Goal: Task Accomplishment & Management: Use online tool/utility

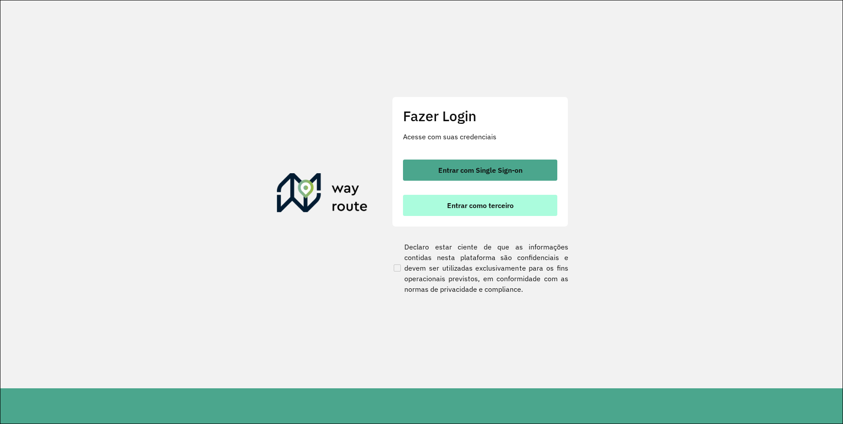
click at [485, 205] on span "Entrar como terceiro" at bounding box center [480, 205] width 67 height 7
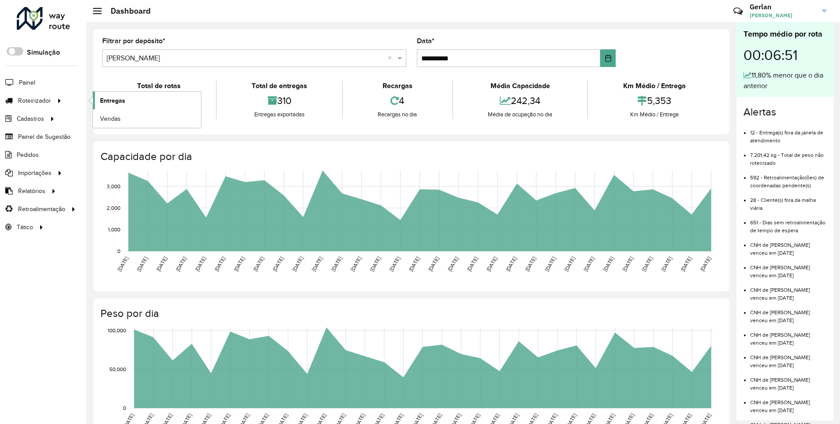
click at [98, 104] on link "Entregas" at bounding box center [147, 101] width 108 height 18
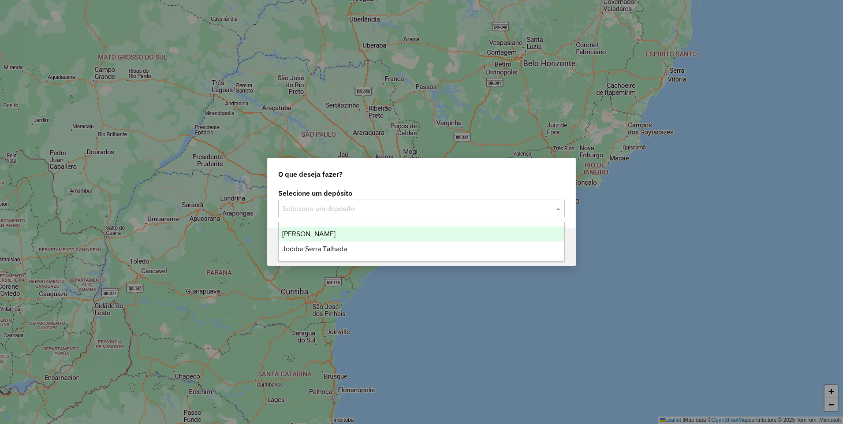
click at [350, 206] on input "text" at bounding box center [413, 209] width 260 height 11
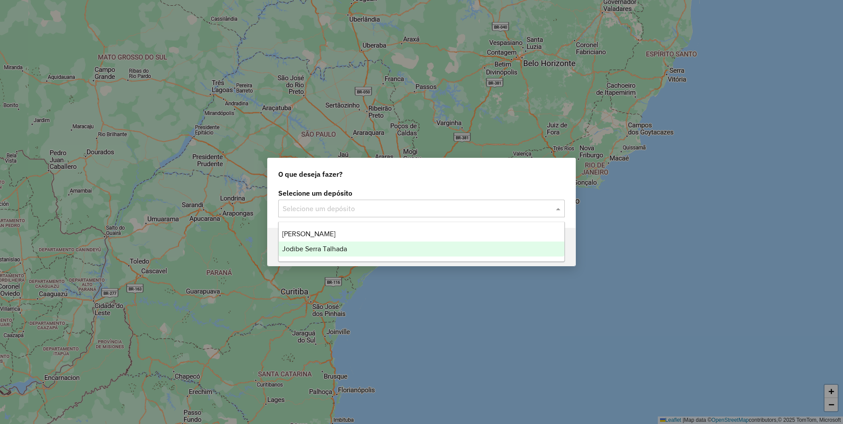
click at [338, 253] on div "Jodibe Serra Talhada" at bounding box center [422, 249] width 286 height 15
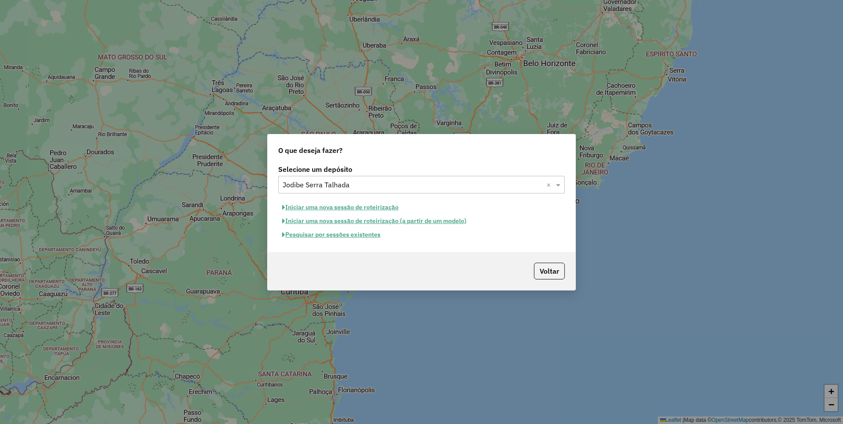
click at [360, 236] on button "Pesquisar por sessões existentes" at bounding box center [331, 235] width 106 height 14
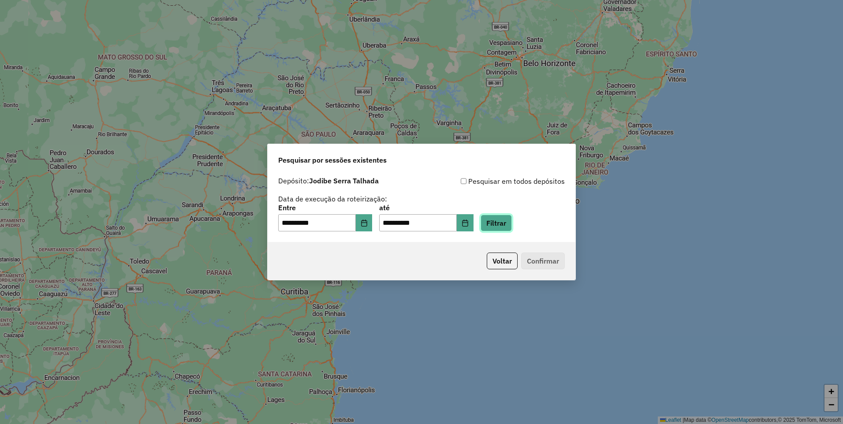
click at [502, 222] on button "Filtrar" at bounding box center [495, 223] width 31 height 17
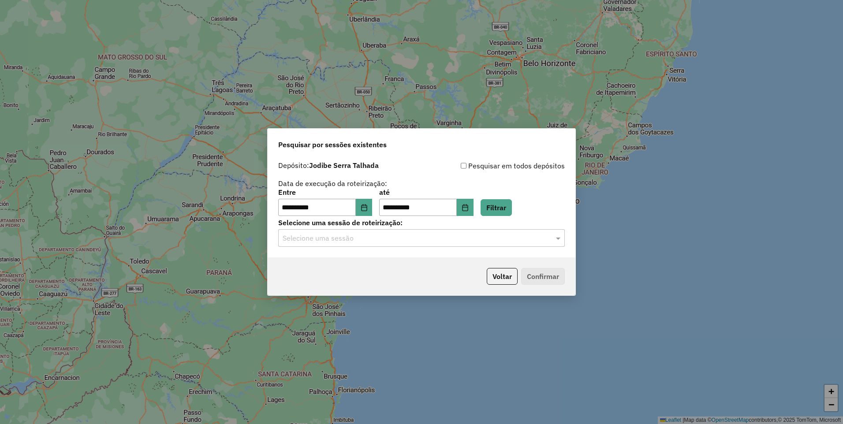
click at [423, 242] on input "text" at bounding box center [413, 238] width 260 height 11
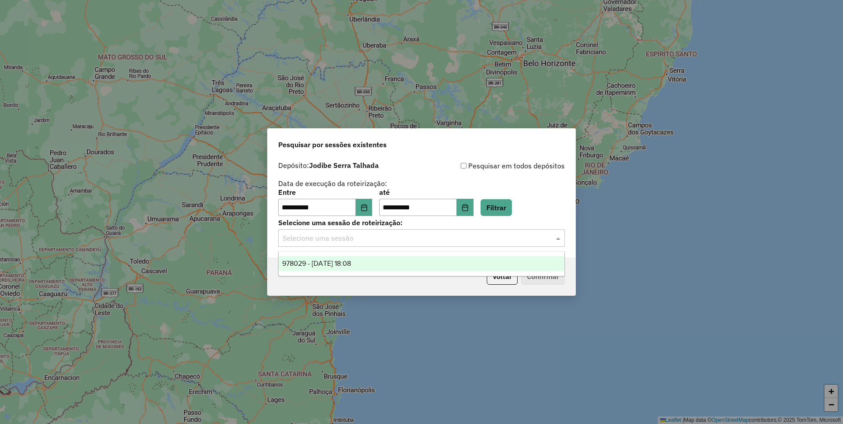
click at [375, 265] on div "978029 - 12/08/2025 18:08" at bounding box center [422, 263] width 286 height 15
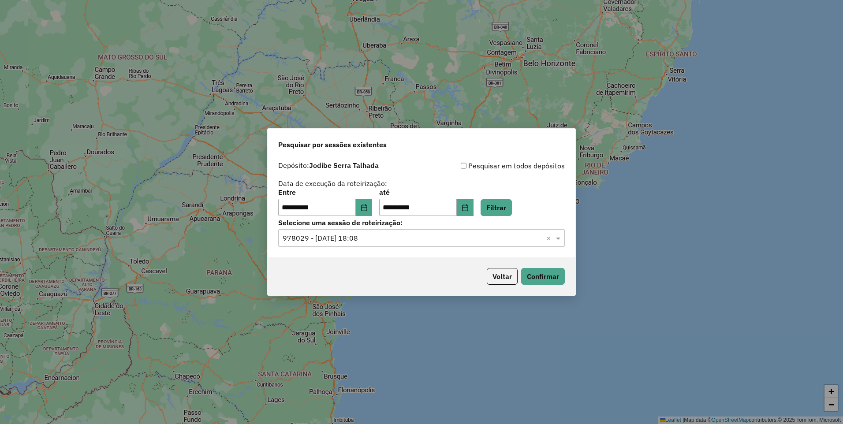
click at [567, 274] on div "Voltar Confirmar" at bounding box center [422, 276] width 308 height 38
click at [557, 273] on button "Confirmar" at bounding box center [543, 276] width 44 height 17
click at [542, 264] on div "Voltar Confirmar" at bounding box center [422, 276] width 308 height 38
click at [543, 273] on button "Confirmar" at bounding box center [543, 276] width 44 height 17
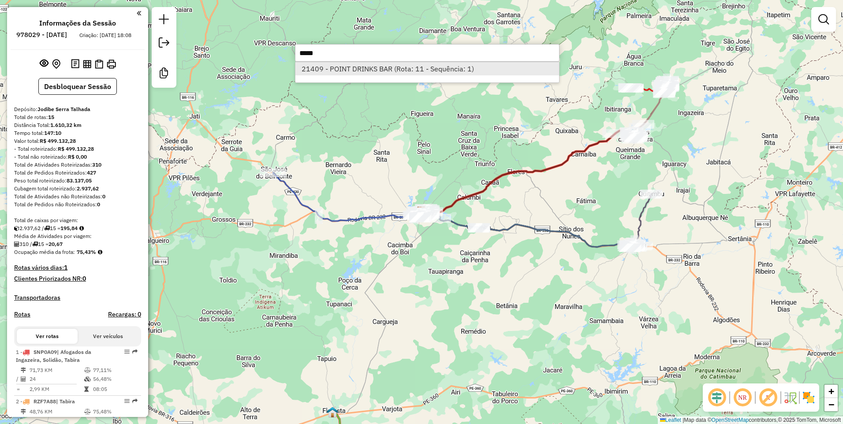
type input "*****"
click at [362, 71] on li "21409 - POINT DRINKS BAR (Rota: 11 - Sequência: 1)" at bounding box center [427, 68] width 264 height 13
select select "**********"
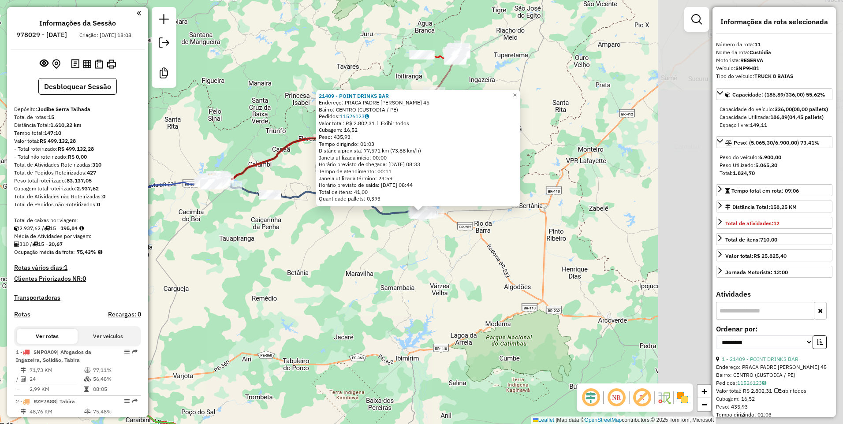
scroll to position [616, 0]
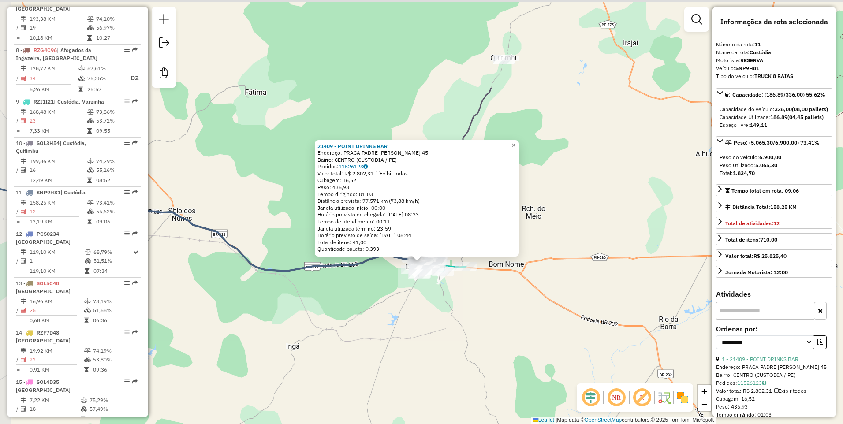
drag, startPoint x: 437, startPoint y: 179, endPoint x: 470, endPoint y: 309, distance: 134.2
click at [470, 309] on div "21409 - POINT DRINKS BAR Endereço: PRACA PADRE LEaO 45 Bairro: CENTRO (CUSTODIA…" at bounding box center [421, 212] width 843 height 424
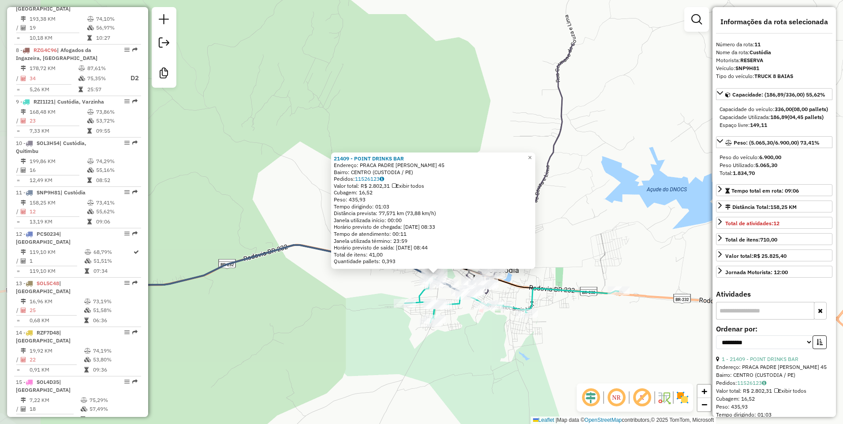
drag, startPoint x: 298, startPoint y: 262, endPoint x: 466, endPoint y: 347, distance: 189.0
click at [466, 347] on div "21409 - POINT DRINKS BAR Endereço: PRACA PADRE LEaO 45 Bairro: CENTRO (CUSTODIA…" at bounding box center [421, 212] width 843 height 424
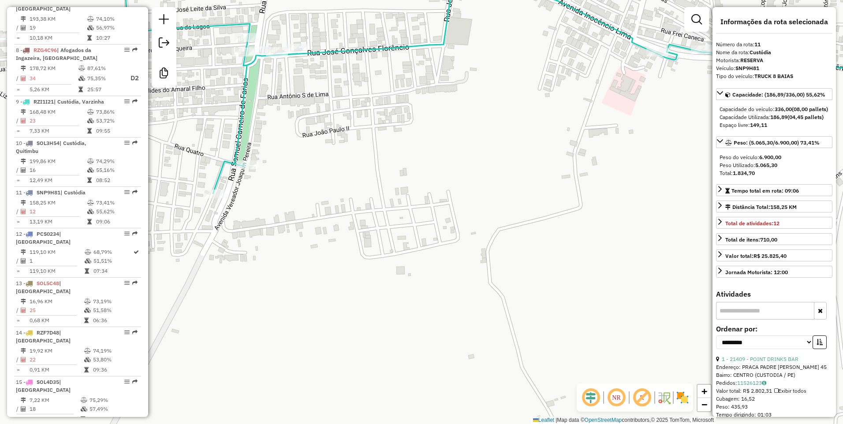
drag, startPoint x: 428, startPoint y: 231, endPoint x: 441, endPoint y: 270, distance: 41.0
click at [441, 270] on div "21409 - POINT DRINKS BAR Endereço: PRACA PADRE LEaO 45 Bairro: CENTRO (CUSTODIA…" at bounding box center [421, 212] width 843 height 424
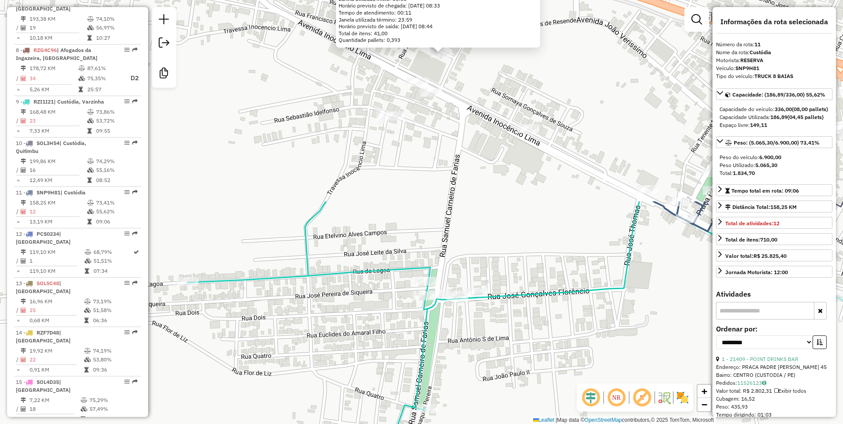
drag, startPoint x: 280, startPoint y: 45, endPoint x: 460, endPoint y: 289, distance: 303.2
click at [460, 289] on div "21409 - POINT DRINKS BAR Endereço: PRACA PADRE LEaO 45 Bairro: CENTRO (CUSTODIA…" at bounding box center [421, 212] width 843 height 424
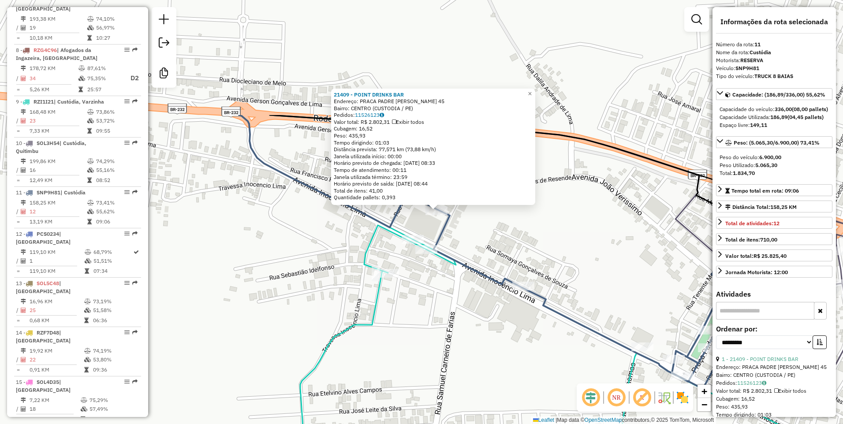
drag, startPoint x: 574, startPoint y: 87, endPoint x: 569, endPoint y: 244, distance: 157.4
click at [569, 244] on div "Rota 9 - Placa RZI1I21 22273 - OXENTE DISTRIBUIDORA Rota 9 - Placa RZI1I21 1911…" at bounding box center [421, 212] width 843 height 424
click at [532, 92] on span "×" at bounding box center [530, 93] width 4 height 7
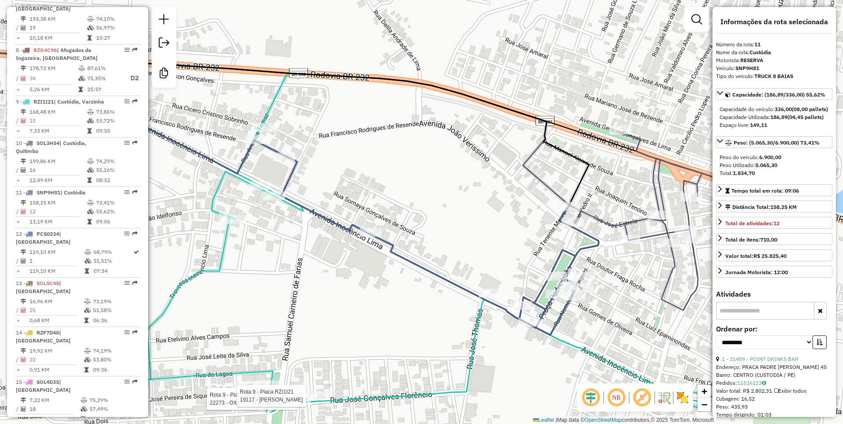
drag, startPoint x: 605, startPoint y: 262, endPoint x: 452, endPoint y: 208, distance: 161.7
click at [452, 208] on div "Rota 9 - Placa RZI1I21 22273 - OXENTE DISTRIBUIDORA Rota 9 - Placa RZI1I21 1911…" at bounding box center [421, 212] width 843 height 424
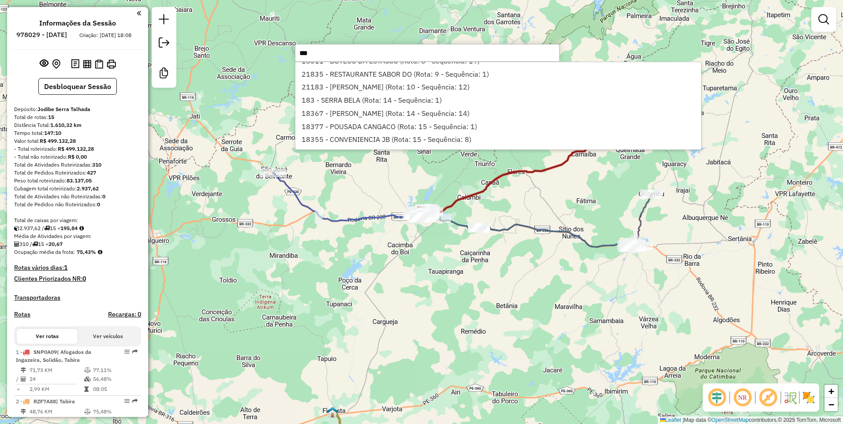
scroll to position [64, 0]
drag, startPoint x: 325, startPoint y: 48, endPoint x: 280, endPoint y: 50, distance: 45.0
click at [280, 50] on hb-router-mapa "Informações da Sessão 978029 - 12/08/2025 Criação: 11/08/2025 18:08 Desbloquear…" at bounding box center [421, 212] width 843 height 424
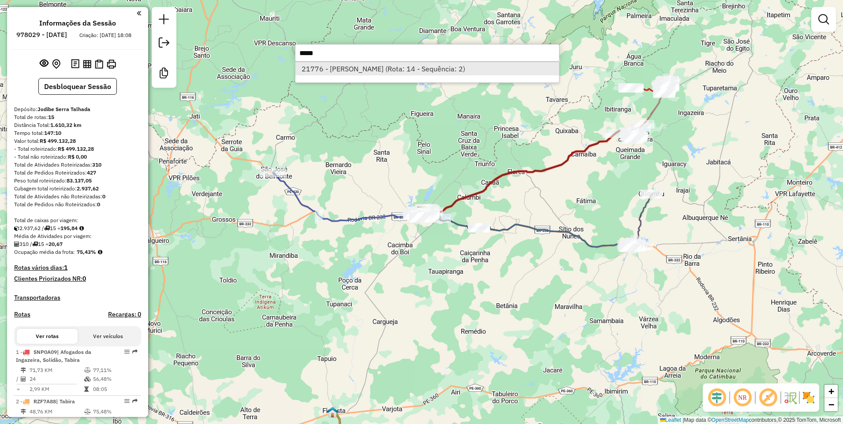
type input "*****"
click at [378, 68] on li "21776 - DOUGLAS AMAURILIO (Rota: 14 - Sequência: 2)" at bounding box center [427, 68] width 264 height 13
select select "**********"
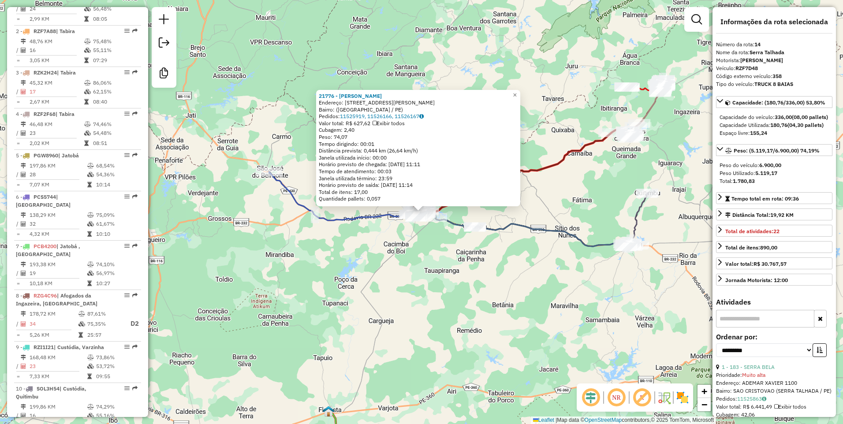
scroll to position [616, 0]
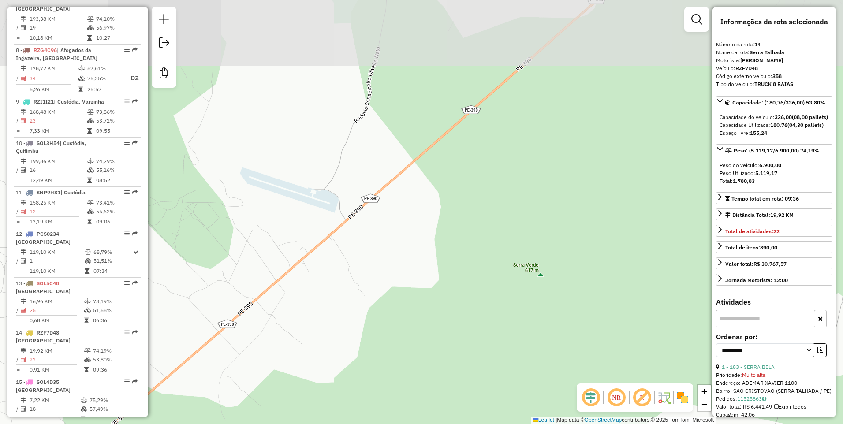
drag, startPoint x: 496, startPoint y: 71, endPoint x: 439, endPoint y: 253, distance: 189.7
click at [438, 273] on div "21776 - DOUGLAS AMAURILIO Endereço: Rua Santos Dumont, 980 Bairro: (Serra Talha…" at bounding box center [421, 212] width 843 height 424
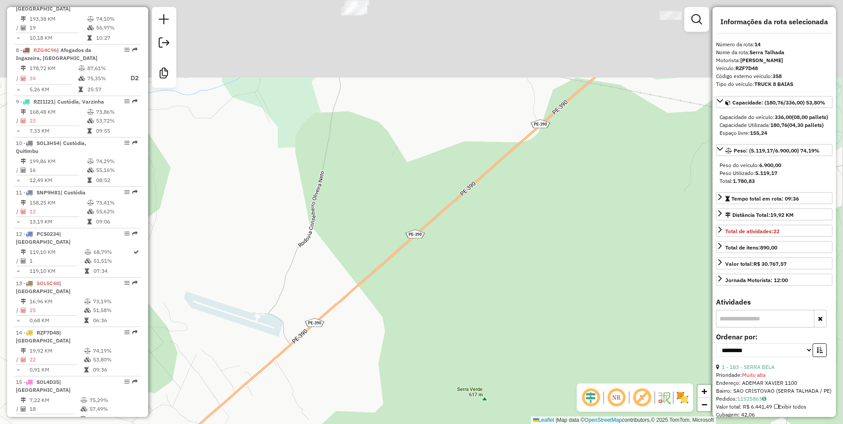
drag, startPoint x: 579, startPoint y: 64, endPoint x: 523, endPoint y: 188, distance: 136.1
click at [523, 188] on div "21776 - DOUGLAS AMAURILIO Endereço: Rua Santos Dumont, 980 Bairro: (Serra Talha…" at bounding box center [421, 212] width 843 height 424
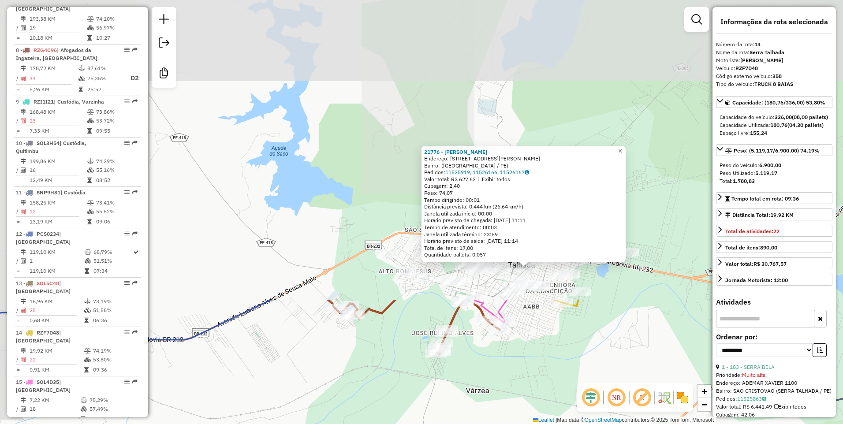
drag, startPoint x: 412, startPoint y: 101, endPoint x: 496, endPoint y: 443, distance: 352.1
click at [496, 424] on html "Aguarde... Pop-up bloqueado! Seu navegador bloqueou automáticamente a abertura …" at bounding box center [421, 212] width 843 height 424
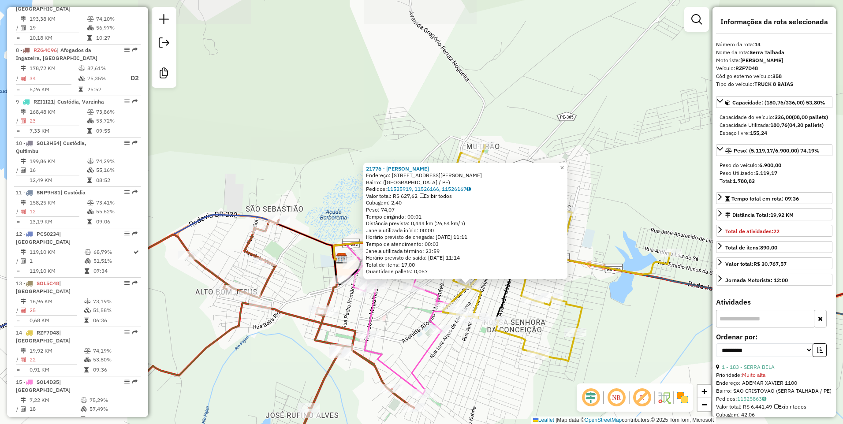
drag, startPoint x: 491, startPoint y: 276, endPoint x: 488, endPoint y: 361, distance: 85.1
click at [488, 361] on div "21776 - DOUGLAS AMAURILIO Endereço: Rua Santos Dumont, 980 Bairro: (Serra Talha…" at bounding box center [421, 212] width 843 height 424
click at [564, 166] on span "×" at bounding box center [562, 167] width 4 height 7
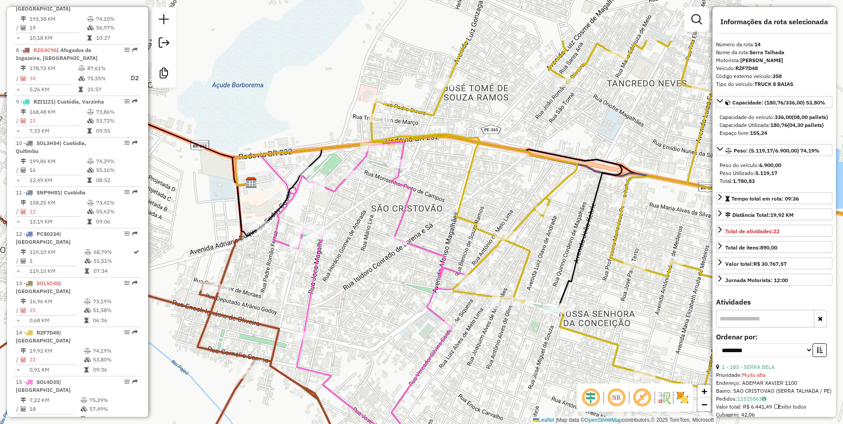
drag, startPoint x: 416, startPoint y: 244, endPoint x: 491, endPoint y: 327, distance: 111.4
click at [491, 327] on div "Janela de atendimento Grade de atendimento Capacidade Transportadoras Veículos …" at bounding box center [421, 212] width 843 height 424
